Goal: Navigation & Orientation: Find specific page/section

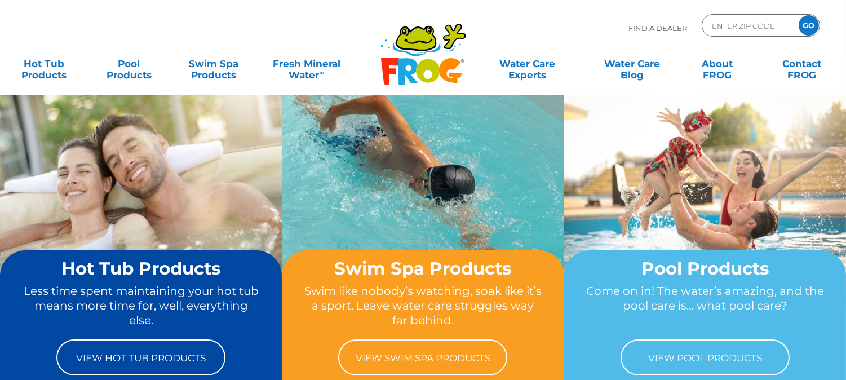
click at [664, 25] on p "Find A Dealer" at bounding box center [658, 28] width 59 height 28
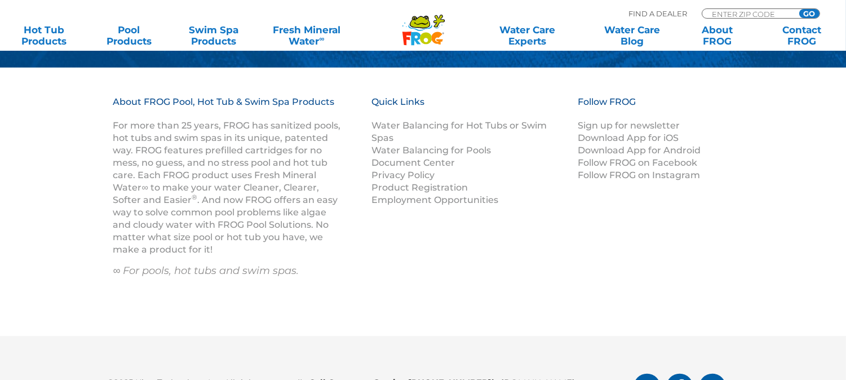
scroll to position [1576, 0]
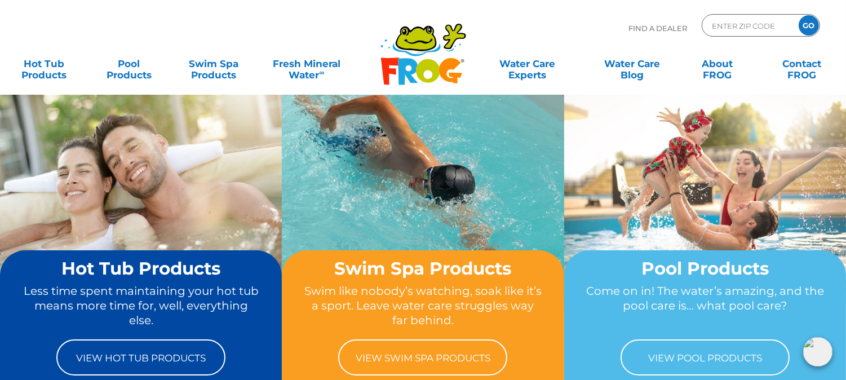
scroll to position [1473, 0]
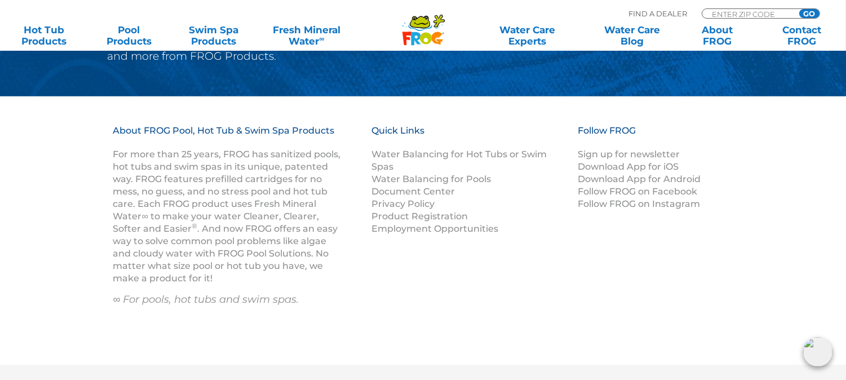
click at [667, 14] on p "Find A Dealer" at bounding box center [658, 13] width 59 height 10
click at [804, 38] on link "Contact FROG" at bounding box center [802, 35] width 66 height 23
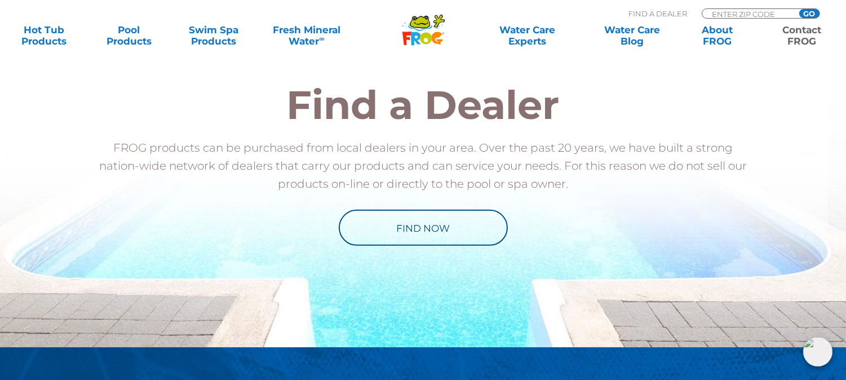
scroll to position [1360, 0]
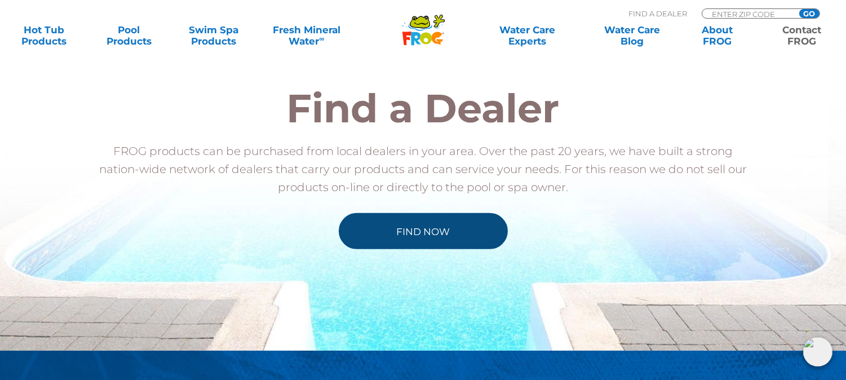
click at [410, 229] on link "Find Now" at bounding box center [423, 231] width 169 height 36
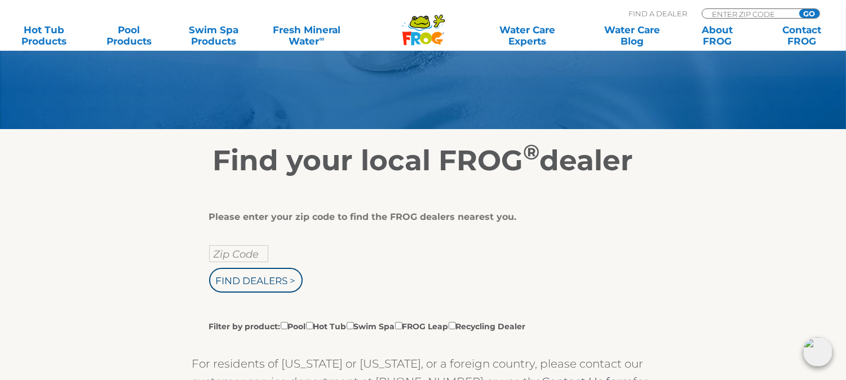
scroll to position [125, 0]
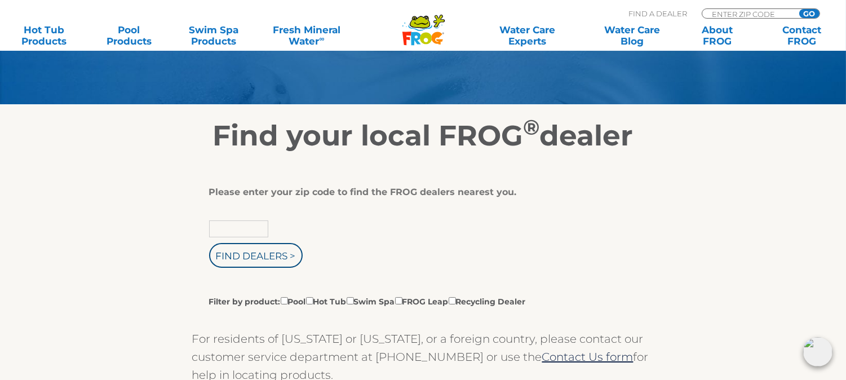
click at [242, 231] on input "text" at bounding box center [238, 228] width 59 height 17
type input "82801"
click at [251, 250] on input "Find Dealers >" at bounding box center [256, 255] width 94 height 25
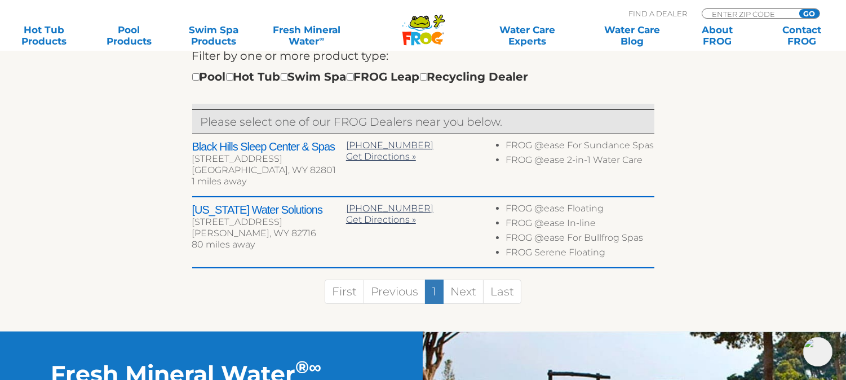
scroll to position [402, 0]
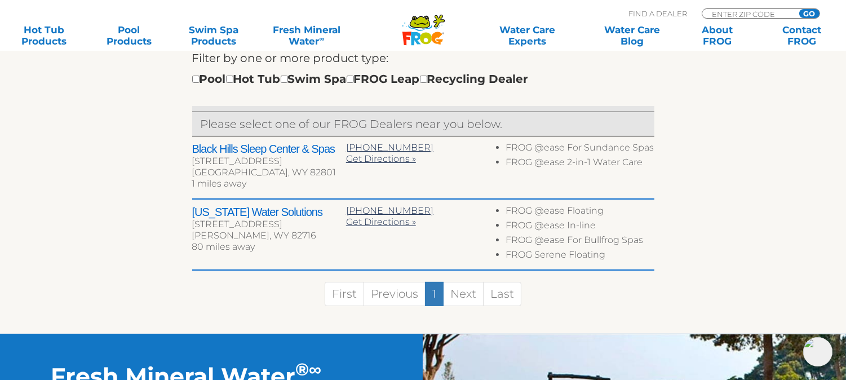
click at [311, 211] on h2 "[US_STATE] Water Solutions" at bounding box center [269, 212] width 154 height 14
click at [388, 224] on span "Get Directions »" at bounding box center [381, 222] width 70 height 11
click at [286, 149] on h2 "Black Hills Sleep Center & Spas" at bounding box center [269, 149] width 154 height 14
click at [307, 173] on div "Sheridan, WY 82801" at bounding box center [269, 172] width 154 height 11
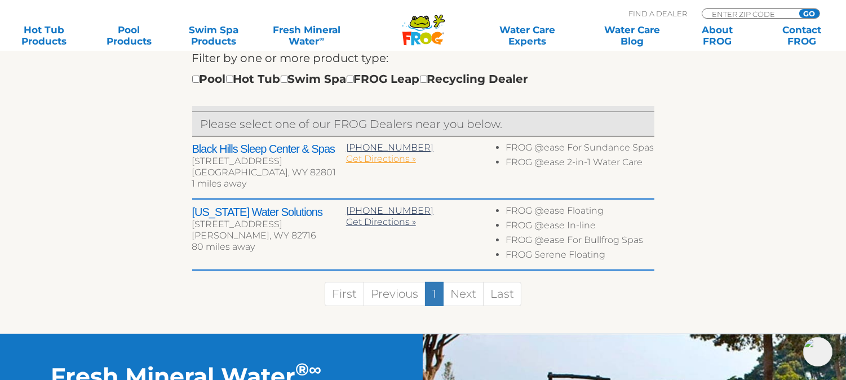
click at [374, 158] on span "Get Directions »" at bounding box center [381, 158] width 70 height 11
drag, startPoint x: 311, startPoint y: 212, endPoint x: 186, endPoint y: 205, distance: 125.4
click at [186, 205] on div "← Move left → Move right ↑ Move up ↓ Move down + Zoom in - Zoom out Home Jump l…" at bounding box center [424, 104] width 694 height 458
copy h2 "Wyoming Water Solutions"
drag, startPoint x: 336, startPoint y: 150, endPoint x: 192, endPoint y: 152, distance: 143.8
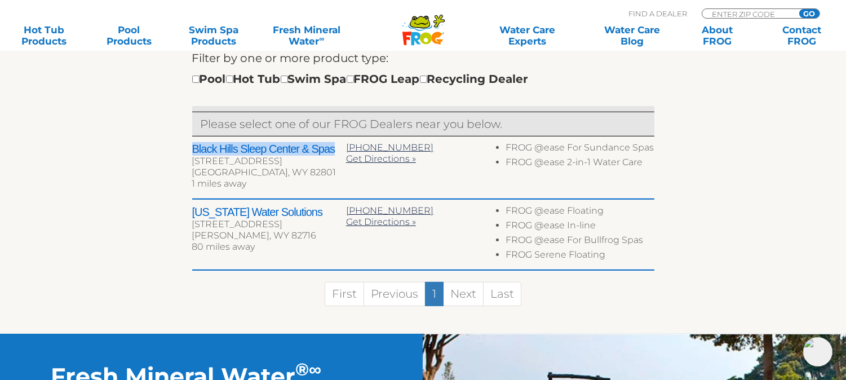
click at [192, 152] on h2 "Black Hills Sleep Center & Spas" at bounding box center [269, 149] width 154 height 14
copy h2 "Black Hills Sleep Center & Spas"
click at [787, 12] on div "ENTER ZIP CODE GO" at bounding box center [761, 13] width 118 height 10
click at [796, 12] on div "ENTER ZIP CODE GO" at bounding box center [761, 13] width 118 height 10
click at [791, 14] on div "ENTER ZIP CODE GO" at bounding box center [761, 13] width 118 height 10
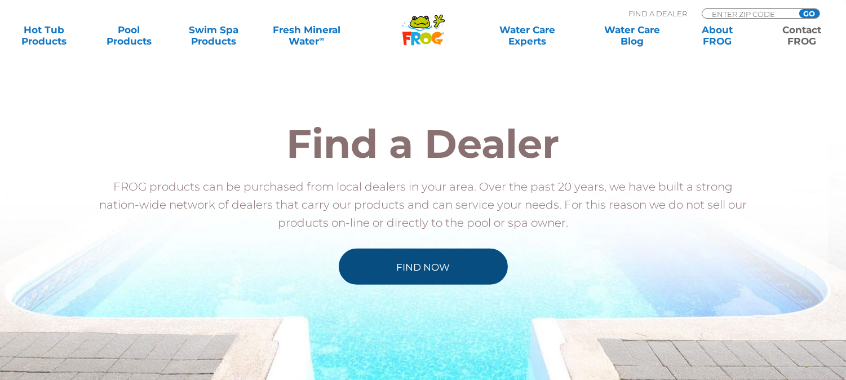
click at [464, 268] on link "Find Now" at bounding box center [423, 267] width 169 height 36
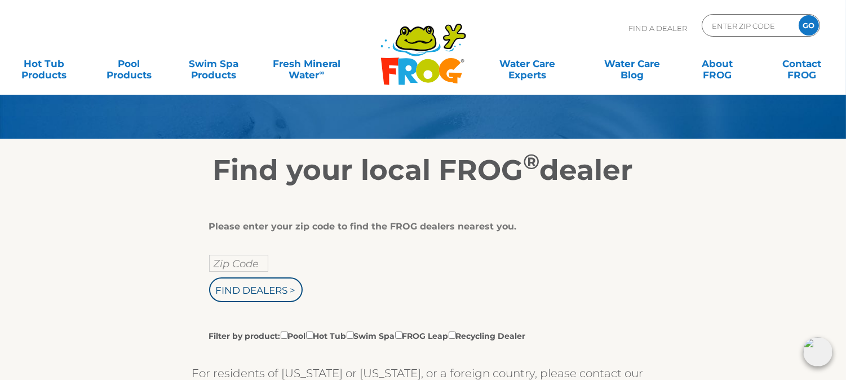
scroll to position [136, 0]
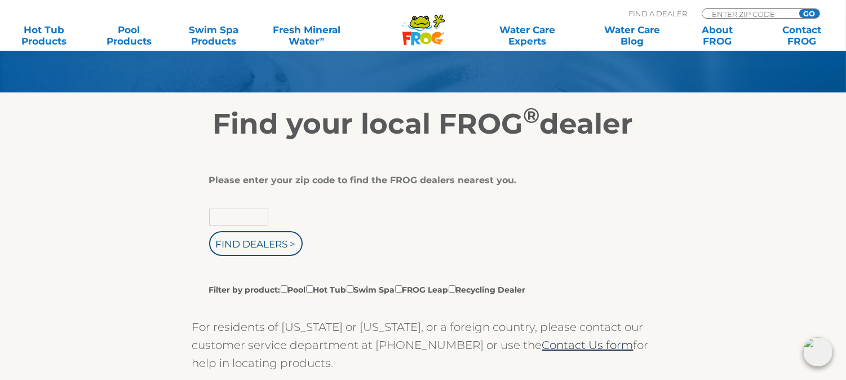
click at [235, 217] on input "text" at bounding box center [238, 217] width 59 height 17
type input "78731"
click at [209, 231] on input "Find Dealers >" at bounding box center [256, 243] width 94 height 25
click at [240, 215] on input "78731" at bounding box center [238, 217] width 59 height 17
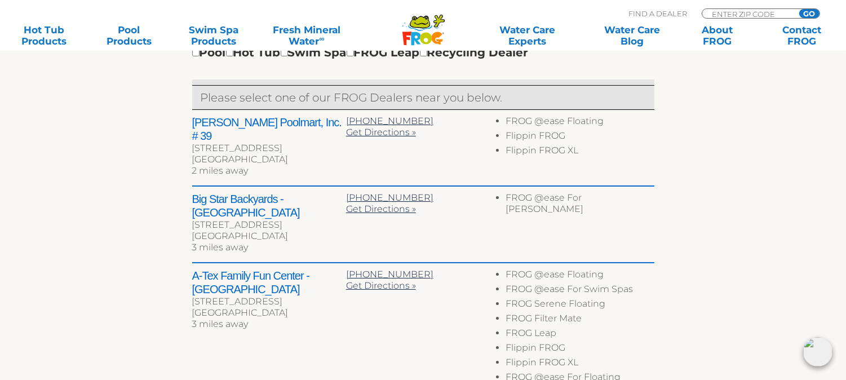
scroll to position [425, 0]
